Goal: Navigation & Orientation: Find specific page/section

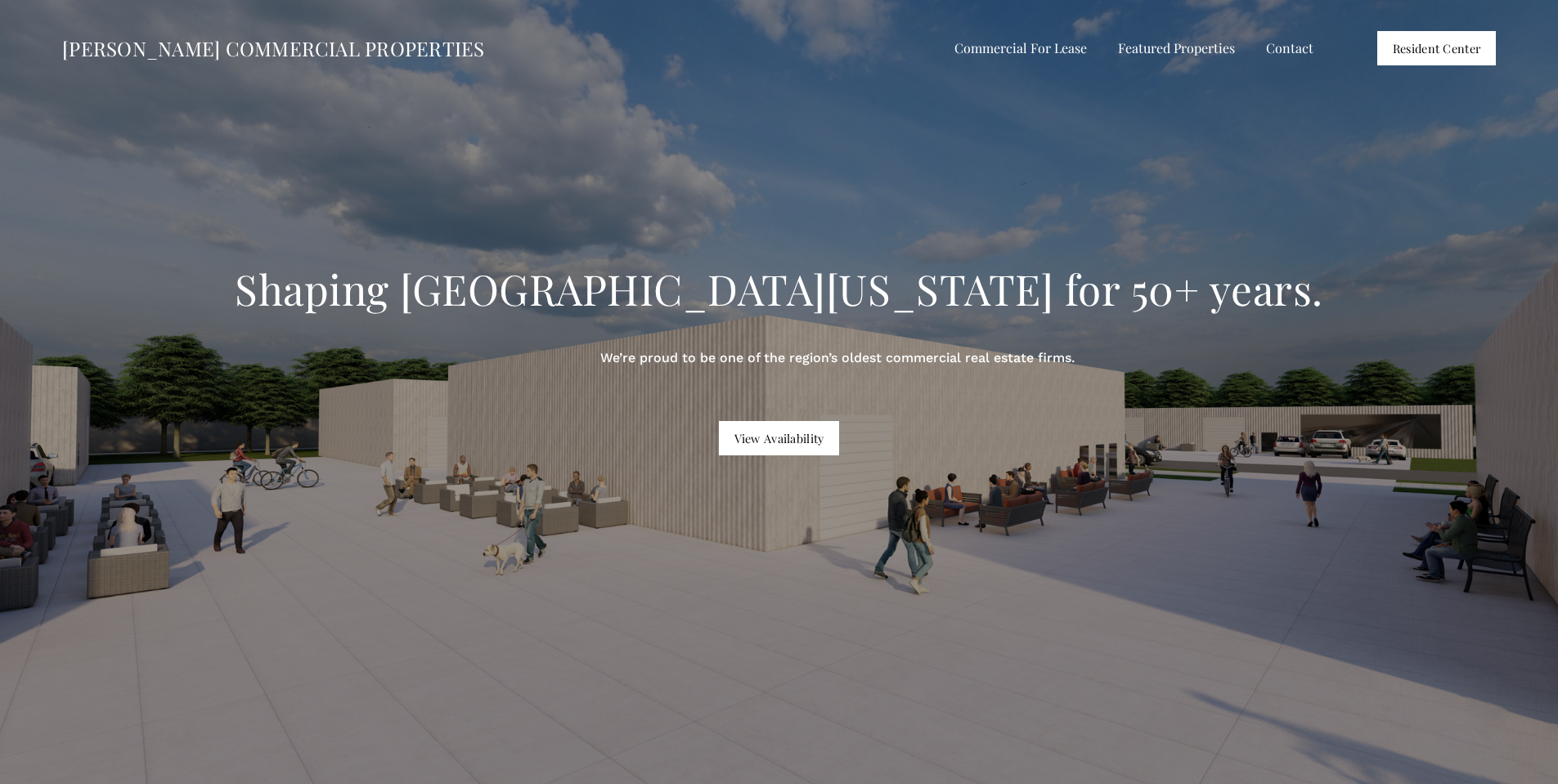
drag, startPoint x: 1142, startPoint y: 527, endPoint x: 828, endPoint y: 637, distance: 332.7
click at [828, 637] on div "Shaping [GEOGRAPHIC_DATA][US_STATE] for 50+ years. We’re proud to be one of the…" at bounding box center [779, 455] width 1558 height 613
click at [954, 577] on div "Shaping [GEOGRAPHIC_DATA][US_STATE] for 50+ years. We’re proud to be one of the…" at bounding box center [779, 455] width 1558 height 613
click at [782, 433] on link "View Availability" at bounding box center [779, 438] width 120 height 34
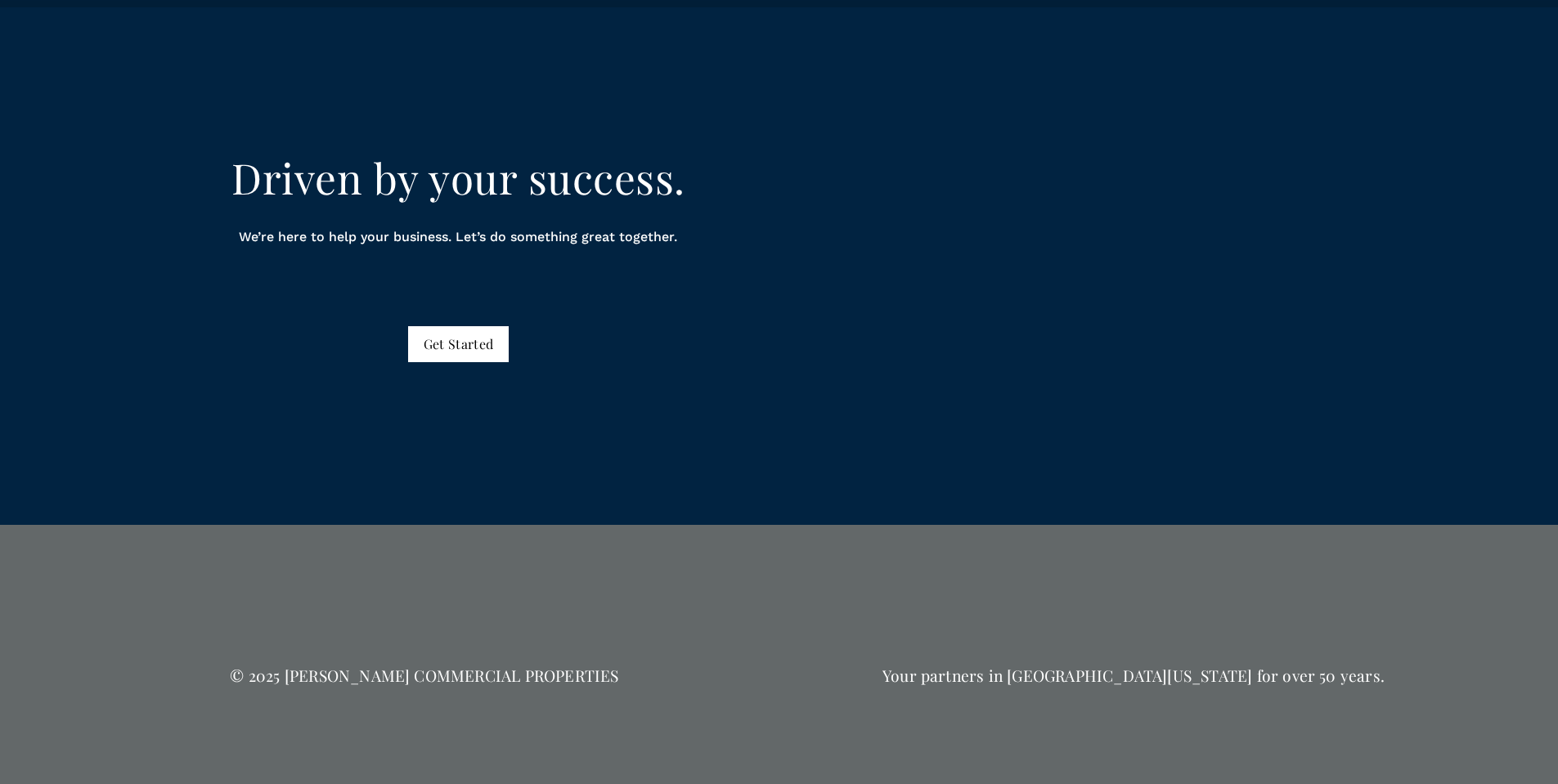
scroll to position [8952, 0]
